Goal: Task Accomplishment & Management: Manage account settings

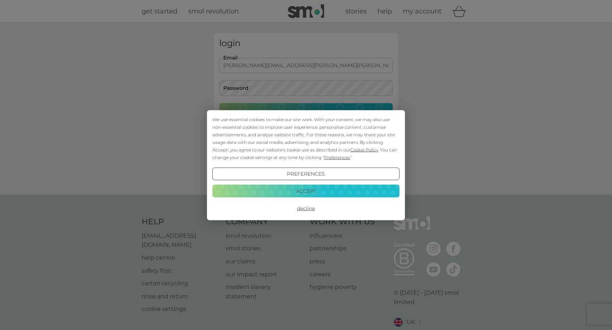
type input "[PERSON_NAME][EMAIL_ADDRESS][PERSON_NAME][PERSON_NAME][DOMAIN_NAME]"
click at [306, 113] on button "Login" at bounding box center [305, 113] width 173 height 21
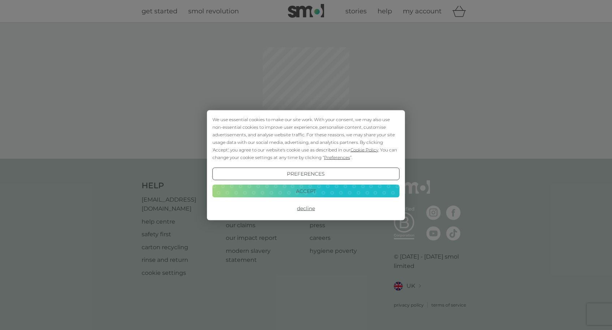
click at [313, 190] on button "Accept" at bounding box center [305, 191] width 187 height 13
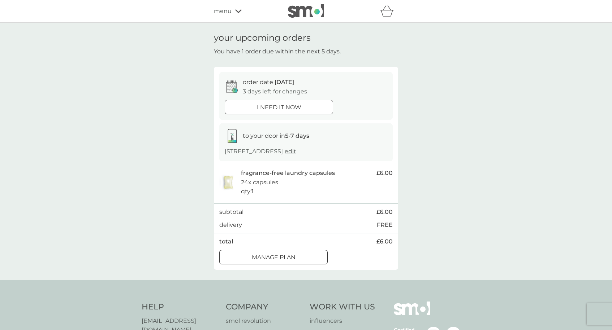
click at [286, 257] on p "Manage plan" at bounding box center [274, 257] width 44 height 9
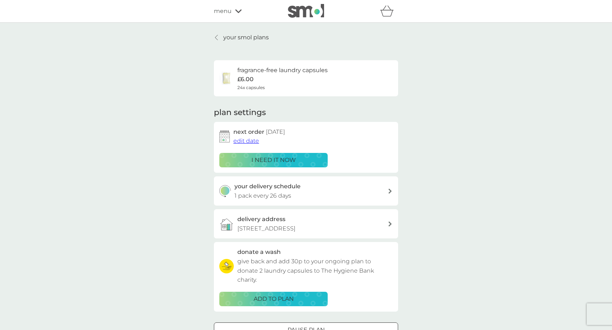
click at [249, 140] on span "edit date" at bounding box center [246, 141] width 26 height 7
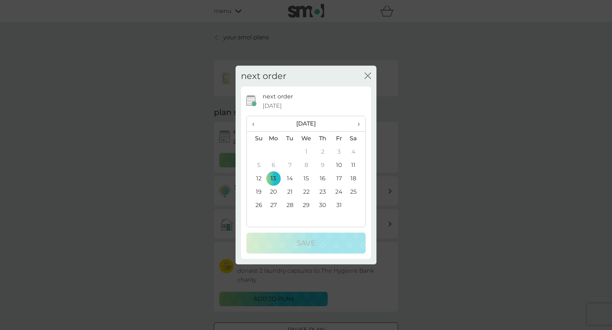
click at [272, 190] on td "20" at bounding box center [273, 191] width 17 height 13
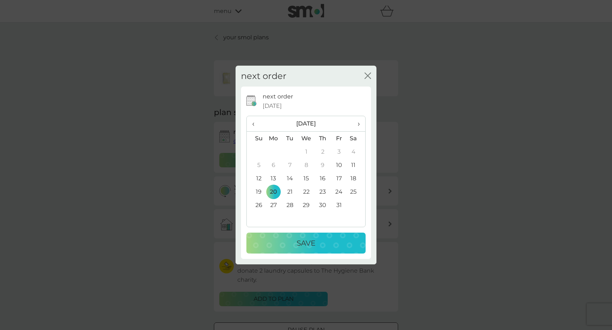
click at [286, 238] on div "Save" at bounding box center [306, 244] width 105 height 12
